Goal: Task Accomplishment & Management: Complete application form

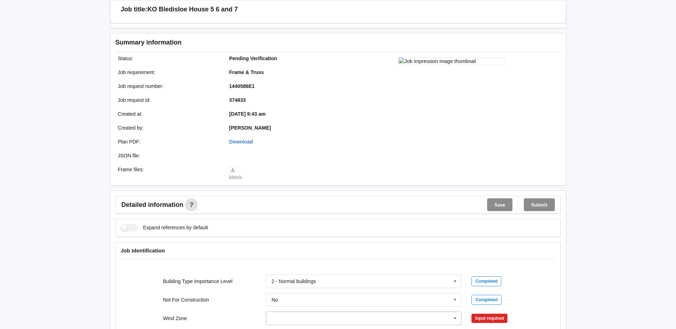
scroll to position [178, 0]
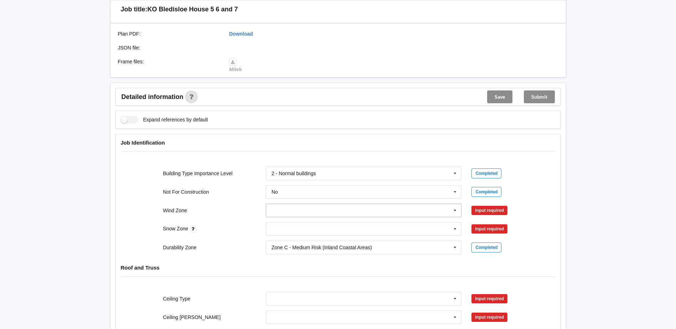
drag, startPoint x: 455, startPoint y: 212, endPoint x: 451, endPoint y: 212, distance: 4.6
click at [455, 211] on icon at bounding box center [455, 210] width 11 height 13
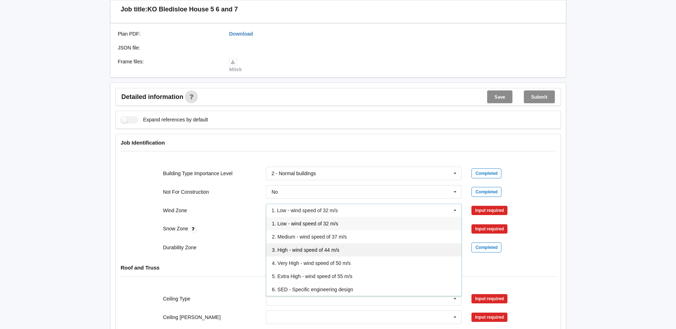
click at [309, 248] on span "3. High - wind speed of 44 m/s" at bounding box center [305, 250] width 67 height 6
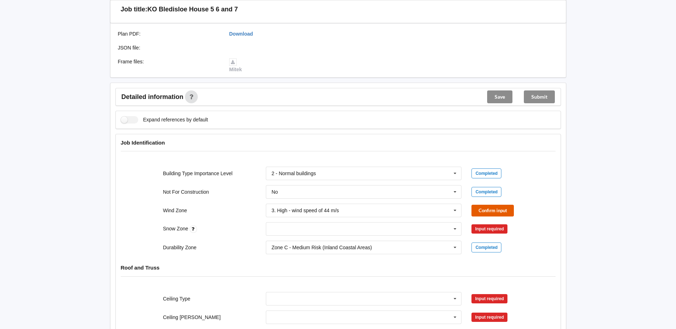
click at [489, 214] on button "Confirm input" at bounding box center [493, 211] width 42 height 12
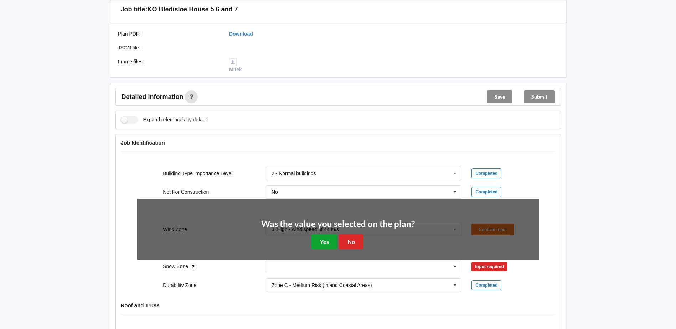
click at [326, 243] on button "Yes" at bounding box center [325, 242] width 26 height 15
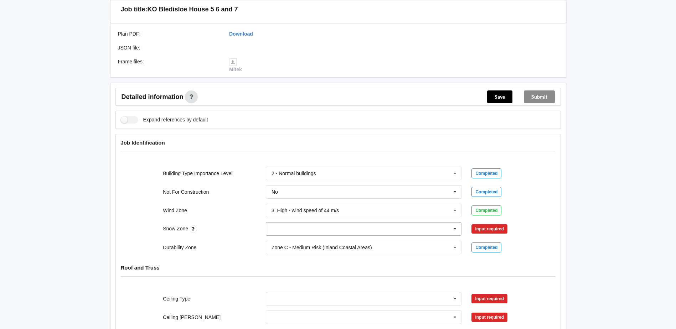
click at [457, 229] on icon at bounding box center [455, 229] width 11 height 13
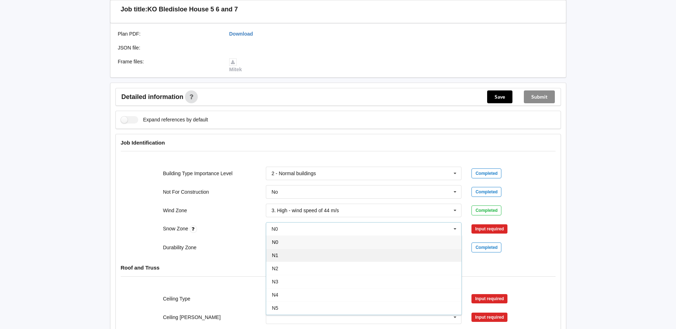
click at [310, 255] on div "N1" at bounding box center [363, 255] width 195 height 13
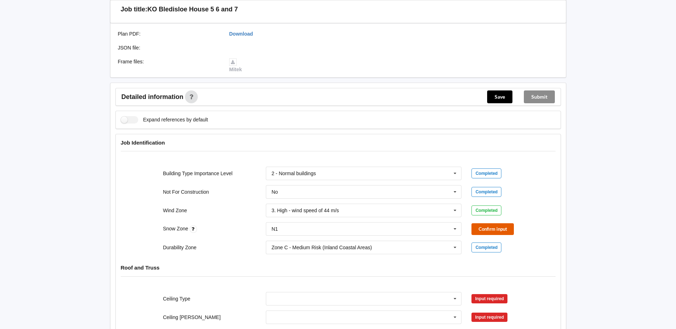
click at [484, 227] on button "Confirm input" at bounding box center [493, 230] width 42 height 12
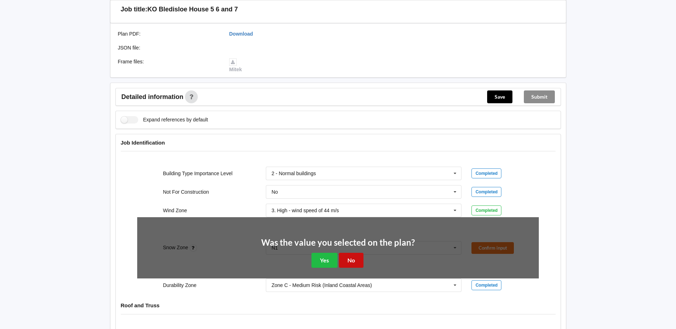
click at [356, 261] on button "No" at bounding box center [351, 260] width 25 height 15
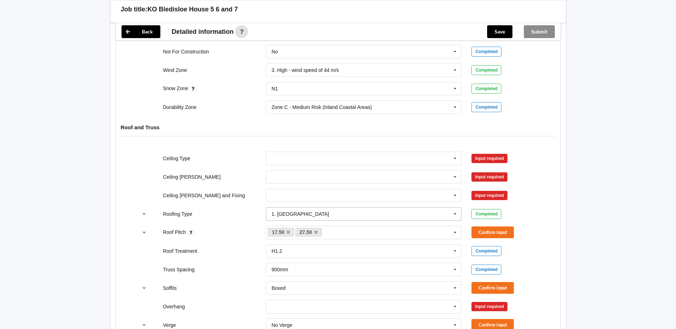
scroll to position [321, 0]
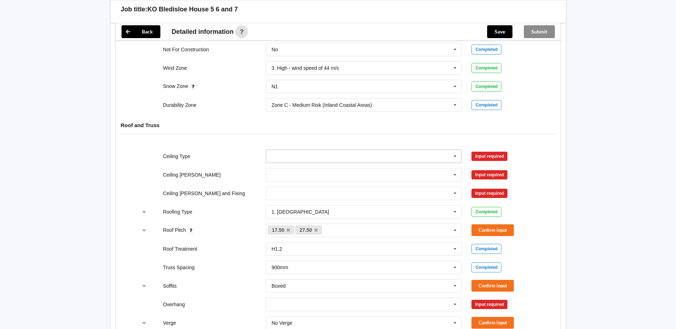
click at [457, 156] on icon at bounding box center [455, 156] width 11 height 13
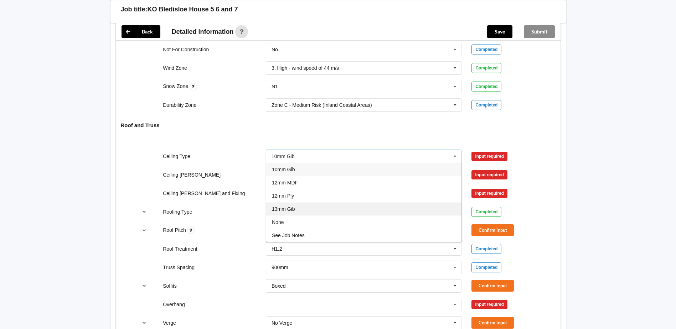
drag, startPoint x: 288, startPoint y: 208, endPoint x: 359, endPoint y: 190, distance: 73.2
click at [288, 208] on span "13mm Gib" at bounding box center [283, 209] width 23 height 6
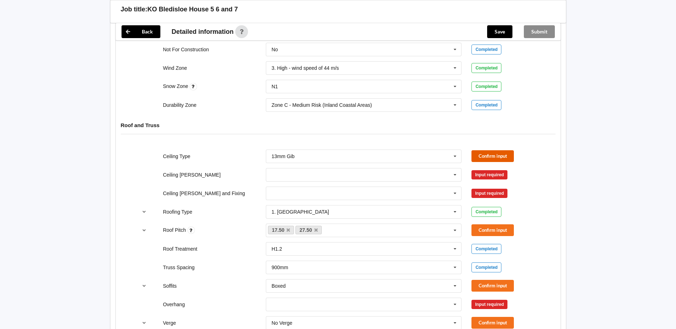
click at [483, 155] on button "Confirm input" at bounding box center [493, 156] width 42 height 12
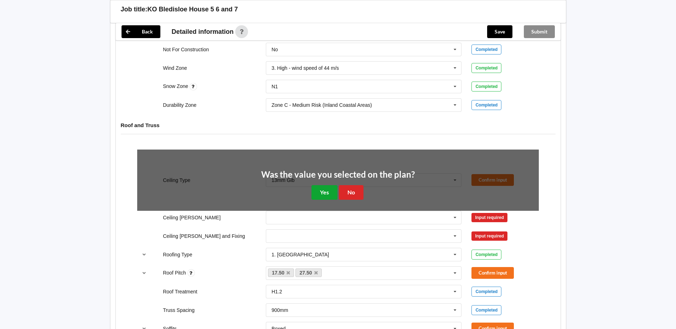
click at [326, 194] on button "Yes" at bounding box center [325, 192] width 26 height 15
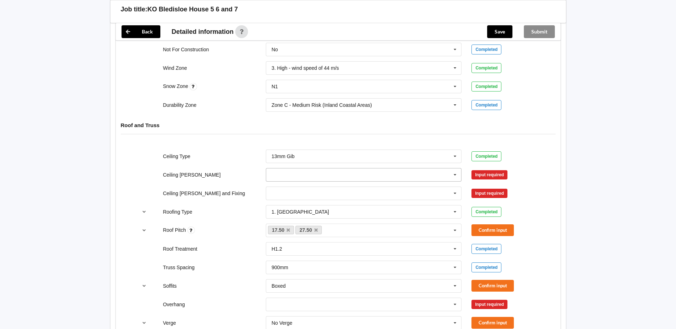
drag, startPoint x: 457, startPoint y: 173, endPoint x: 420, endPoint y: 183, distance: 38.1
click at [456, 173] on icon at bounding box center [455, 175] width 11 height 13
click at [291, 215] on div "600mm" at bounding box center [363, 214] width 195 height 13
click at [481, 175] on button "Confirm input" at bounding box center [493, 175] width 42 height 12
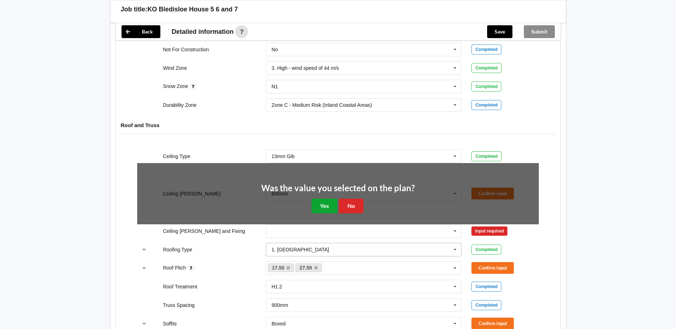
drag, startPoint x: 330, startPoint y: 210, endPoint x: 373, endPoint y: 208, distance: 42.1
click at [332, 210] on button "Yes" at bounding box center [325, 206] width 26 height 15
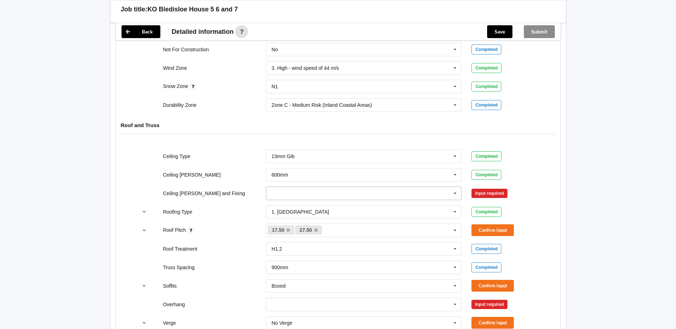
click at [453, 194] on icon at bounding box center [455, 193] width 11 height 13
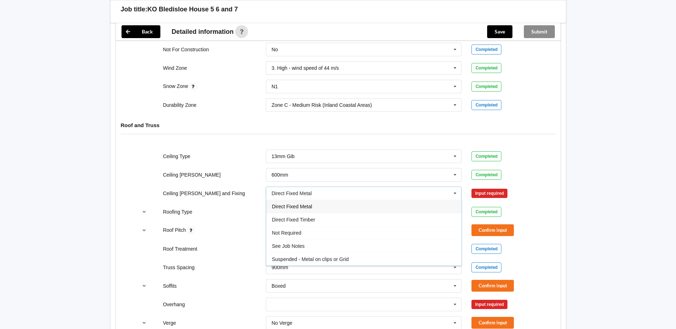
drag, startPoint x: 302, startPoint y: 208, endPoint x: 313, endPoint y: 208, distance: 10.3
click at [303, 208] on span "Direct Fixed Metal" at bounding box center [292, 207] width 40 height 6
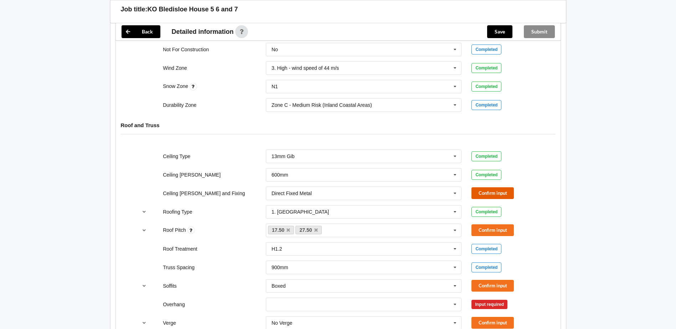
click at [480, 189] on button "Confirm input" at bounding box center [493, 194] width 42 height 12
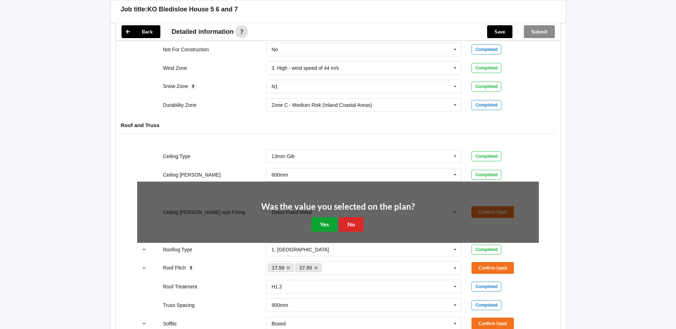
click at [327, 229] on button "Yes" at bounding box center [325, 224] width 26 height 15
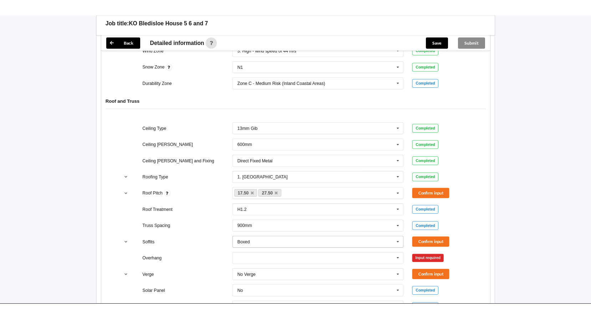
scroll to position [392, 0]
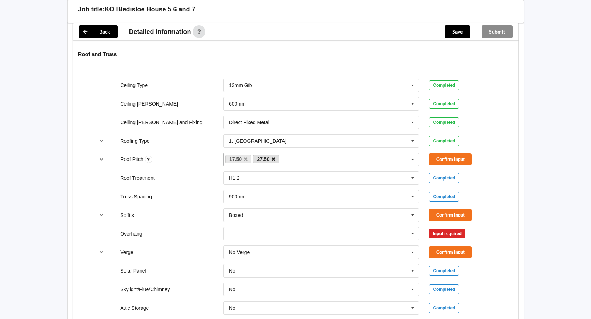
click at [273, 158] on icon at bounding box center [274, 159] width 4 height 5
click at [450, 163] on button "Confirm input" at bounding box center [450, 159] width 42 height 12
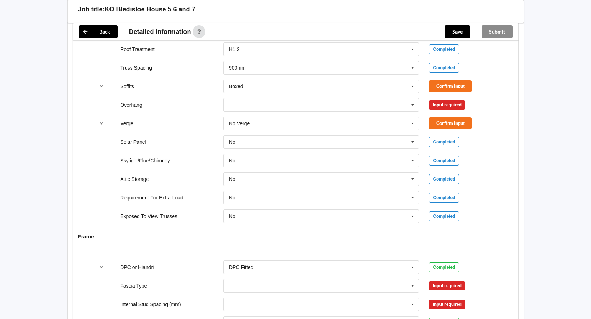
scroll to position [463, 0]
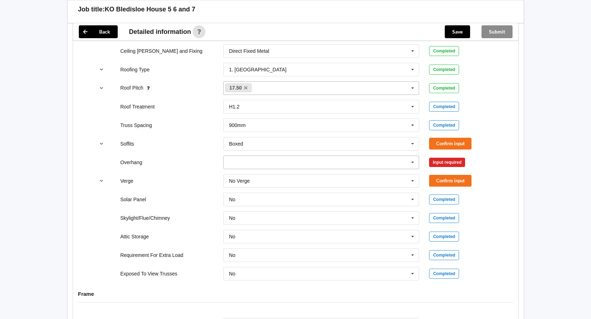
click at [411, 163] on icon at bounding box center [412, 162] width 11 height 13
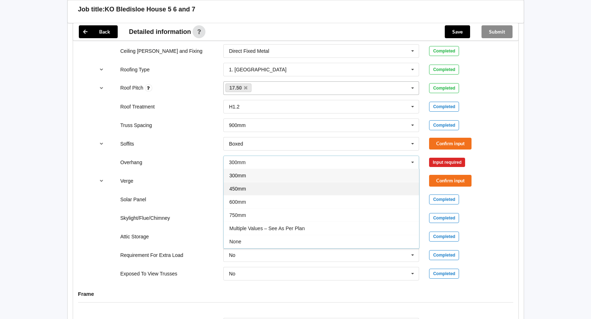
click at [247, 189] on div "450mm" at bounding box center [321, 188] width 195 height 13
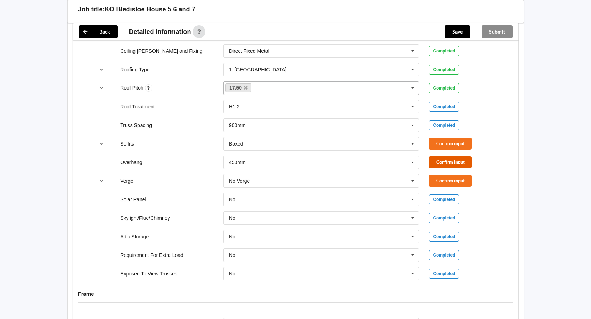
click at [441, 163] on button "Confirm input" at bounding box center [450, 162] width 42 height 12
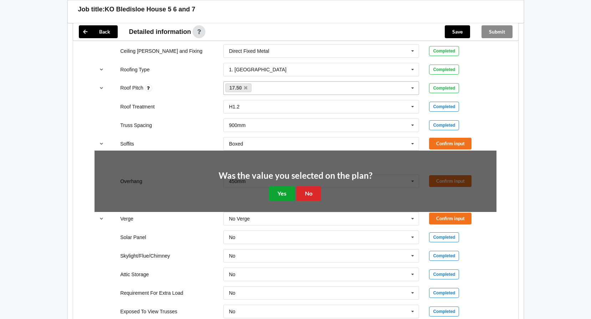
click at [287, 193] on button "Yes" at bounding box center [282, 193] width 26 height 15
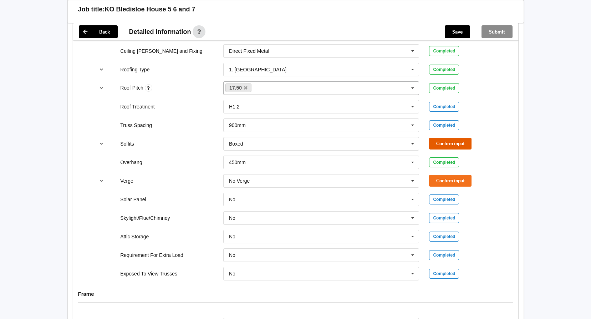
click at [437, 143] on button "Confirm input" at bounding box center [450, 144] width 42 height 12
click at [440, 181] on button "Confirm input" at bounding box center [450, 181] width 42 height 12
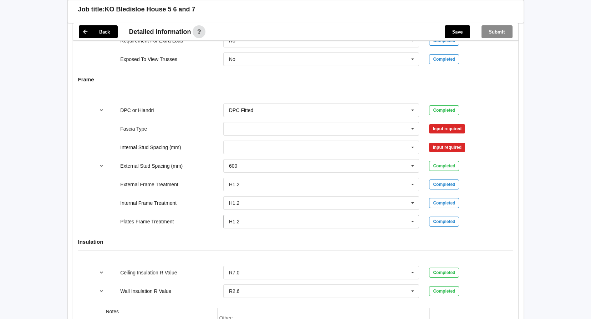
scroll to position [677, 0]
drag, startPoint x: 410, startPoint y: 222, endPoint x: 375, endPoint y: 225, distance: 35.1
click at [409, 221] on icon at bounding box center [412, 221] width 11 height 13
drag, startPoint x: 245, startPoint y: 250, endPoint x: 288, endPoint y: 242, distance: 43.8
click at [245, 250] on div "H3.2" at bounding box center [321, 247] width 195 height 13
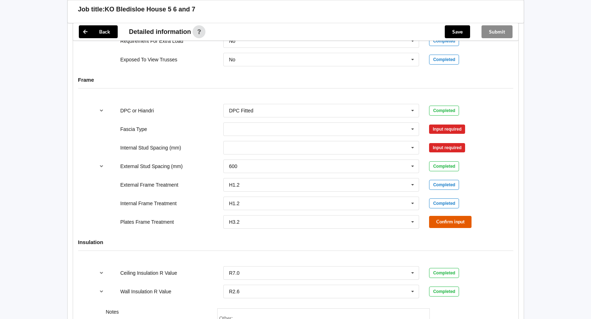
click at [446, 216] on button "Confirm input" at bounding box center [450, 222] width 42 height 12
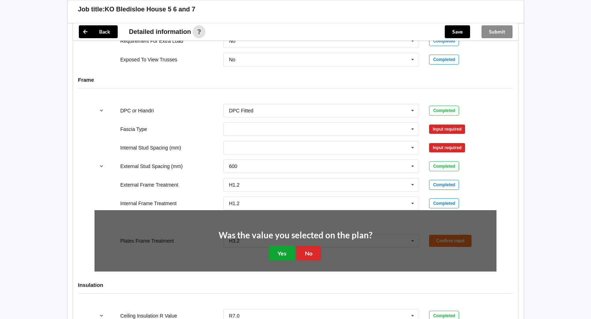
drag, startPoint x: 286, startPoint y: 255, endPoint x: 314, endPoint y: 245, distance: 29.8
click at [287, 253] on button "Yes" at bounding box center [282, 253] width 26 height 15
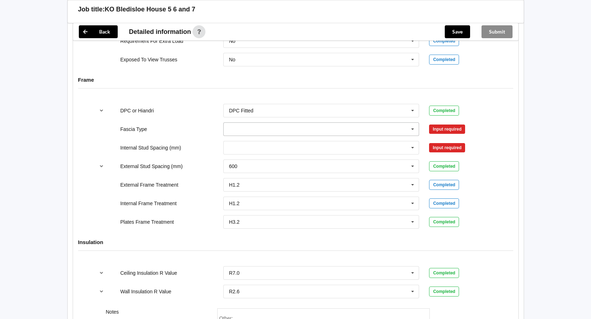
click at [413, 129] on icon at bounding box center [412, 129] width 11 height 13
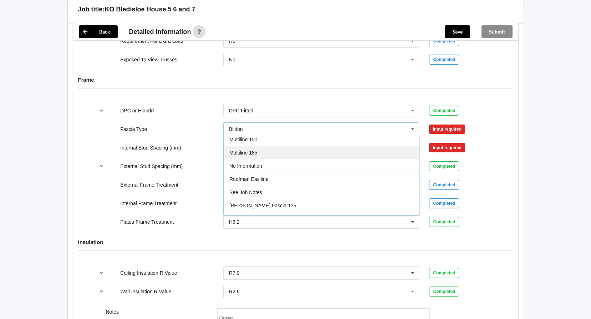
click at [254, 152] on span "Multiline 185" at bounding box center [243, 153] width 28 height 6
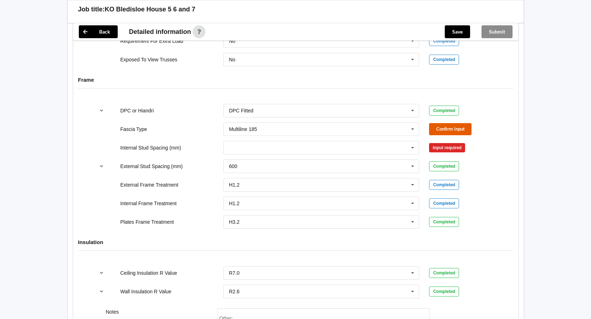
click at [438, 130] on button "Confirm input" at bounding box center [450, 129] width 42 height 12
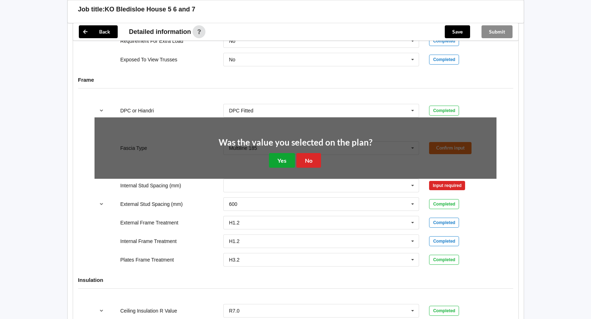
drag, startPoint x: 282, startPoint y: 159, endPoint x: 313, endPoint y: 159, distance: 30.3
click at [283, 159] on button "Yes" at bounding box center [282, 160] width 26 height 15
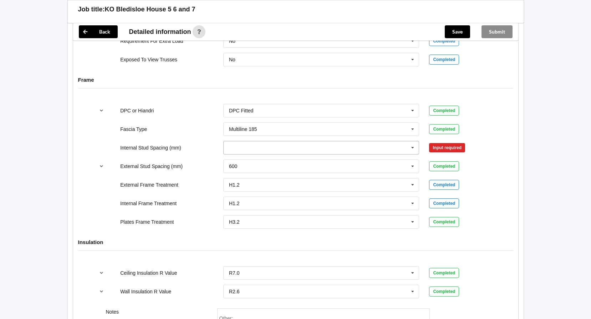
click at [414, 146] on icon at bounding box center [412, 147] width 11 height 13
drag, startPoint x: 240, startPoint y: 212, endPoint x: 260, endPoint y: 209, distance: 20.3
click at [240, 212] on div "600" at bounding box center [321, 213] width 195 height 13
click at [441, 149] on button "Confirm input" at bounding box center [450, 148] width 42 height 12
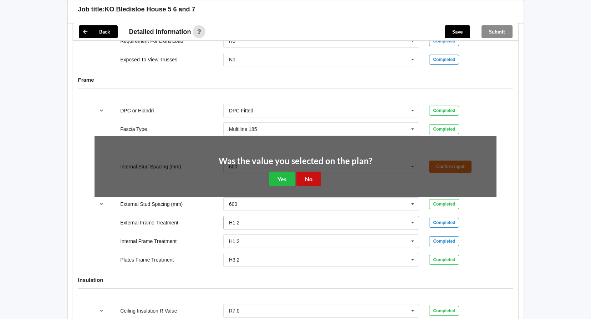
click at [302, 179] on button "No" at bounding box center [308, 178] width 25 height 15
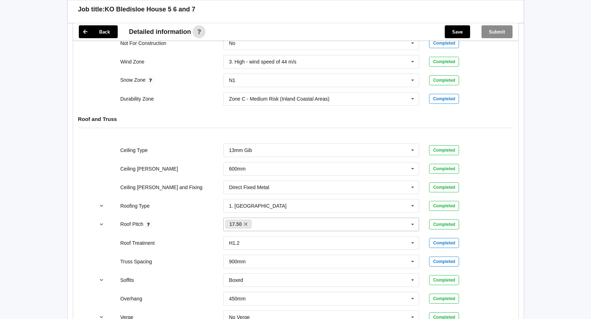
scroll to position [314, 0]
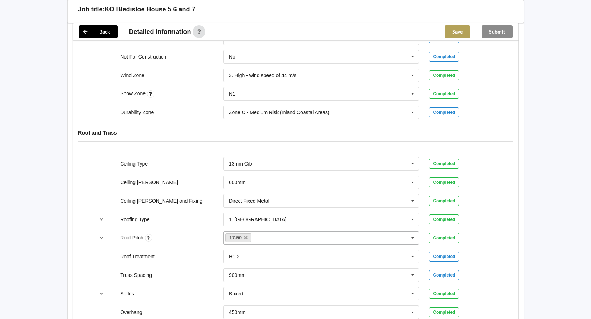
click at [458, 35] on button "Save" at bounding box center [457, 31] width 25 height 13
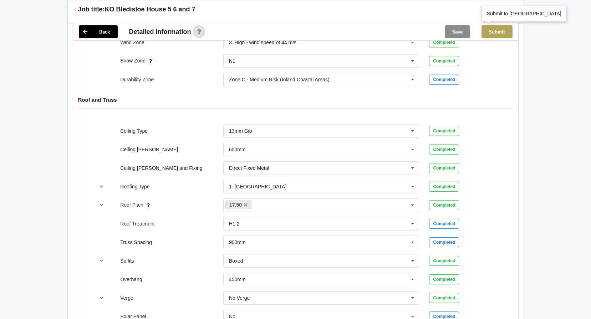
click at [496, 31] on button "Submit" at bounding box center [496, 31] width 31 height 13
